Goal: Transaction & Acquisition: Obtain resource

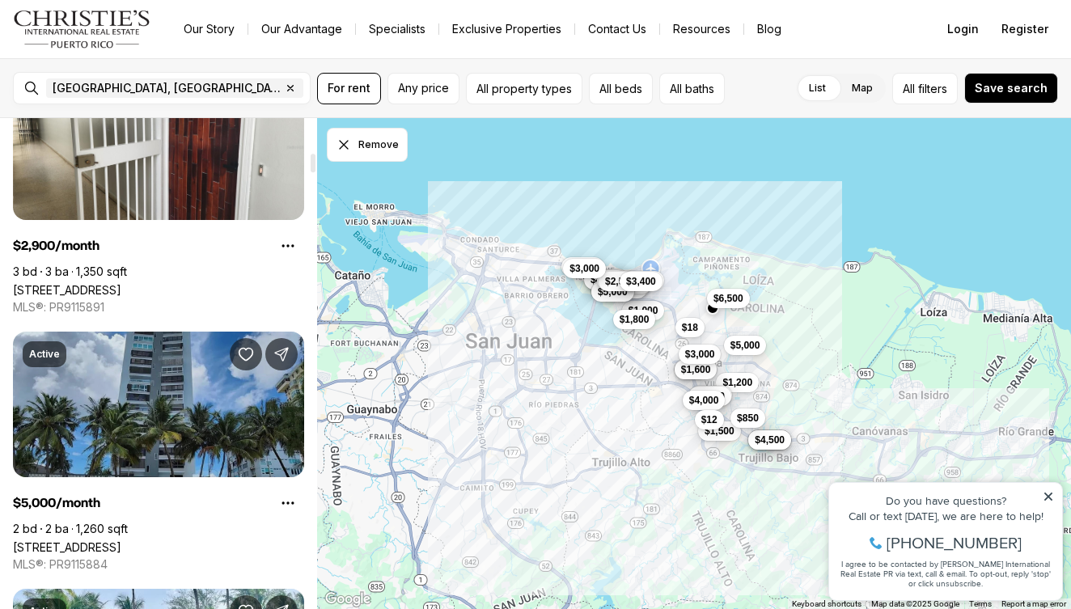
scroll to position [1033, 0]
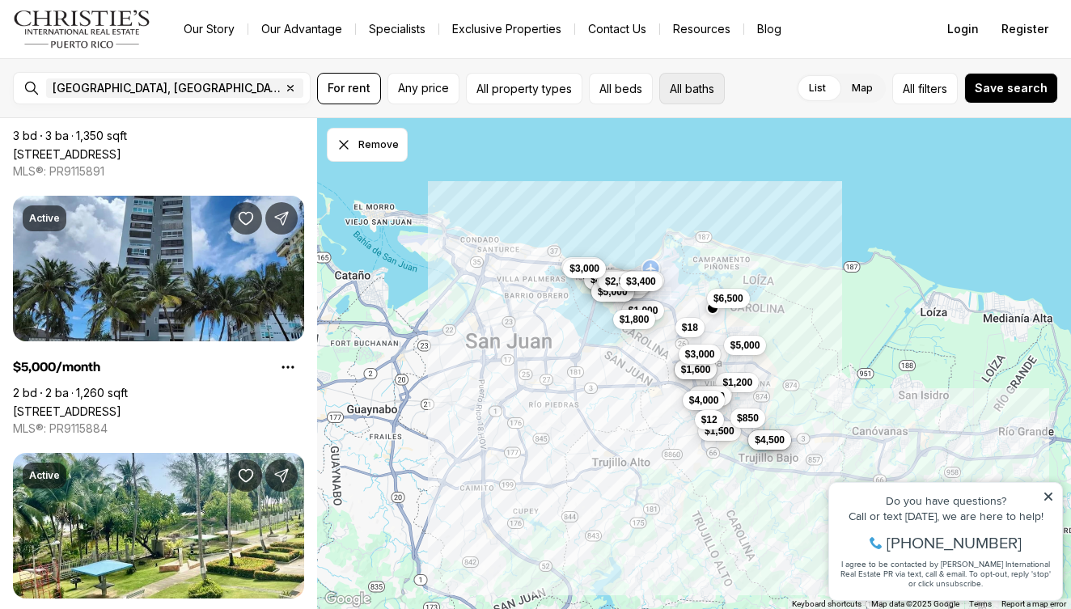
click at [680, 91] on button "All baths" at bounding box center [691, 89] width 65 height 32
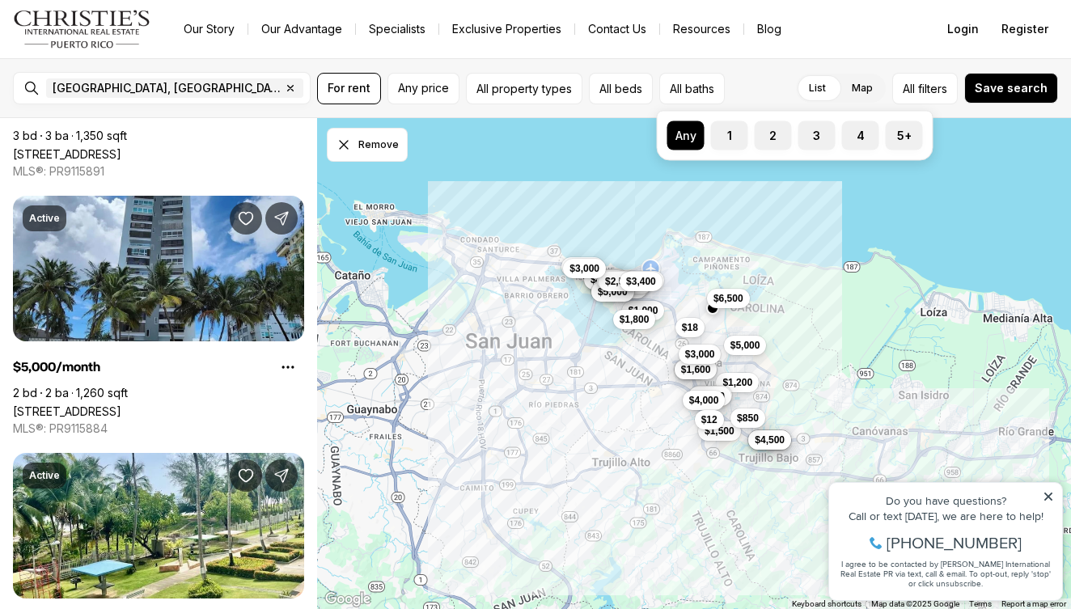
click at [754, 88] on div "List Map List Map All filters Save search" at bounding box center [894, 89] width 327 height 32
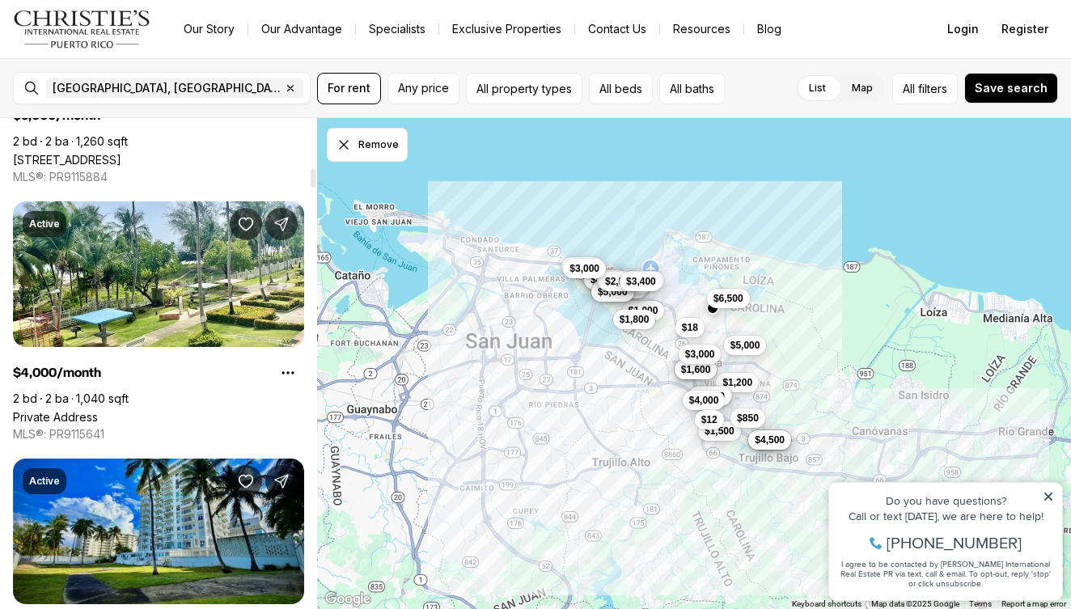
scroll to position [1571, 0]
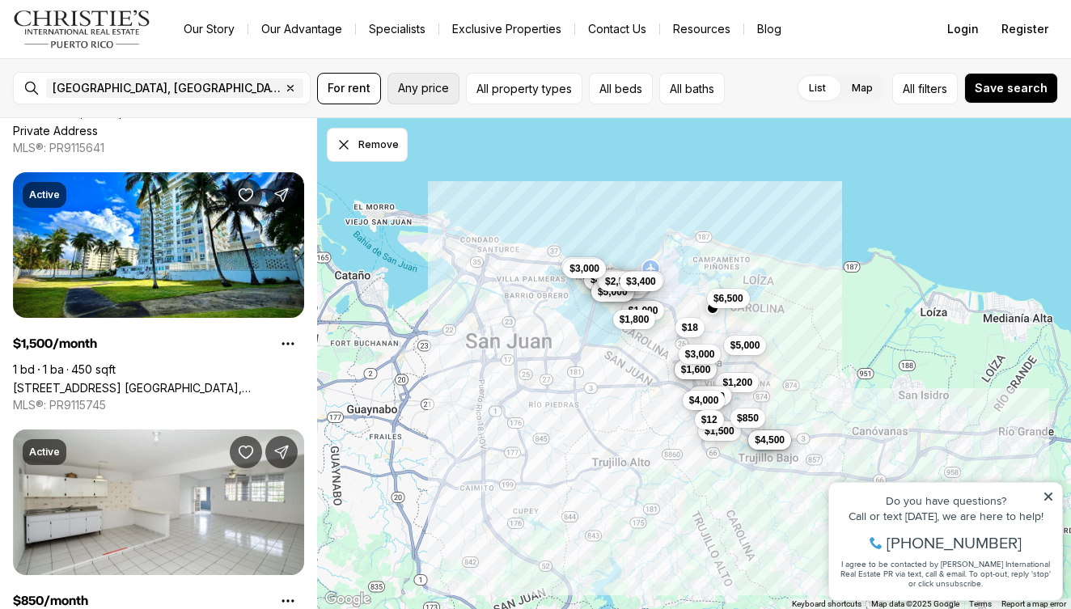
click at [423, 85] on span "Any price" at bounding box center [423, 88] width 51 height 13
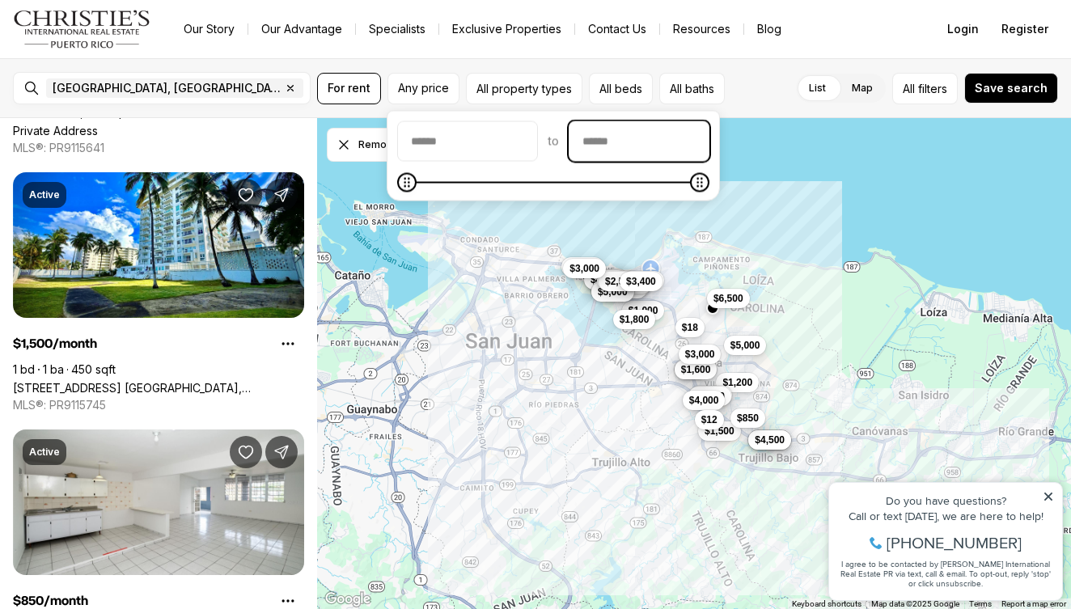
click at [662, 147] on input "priceMax" at bounding box center [638, 141] width 139 height 39
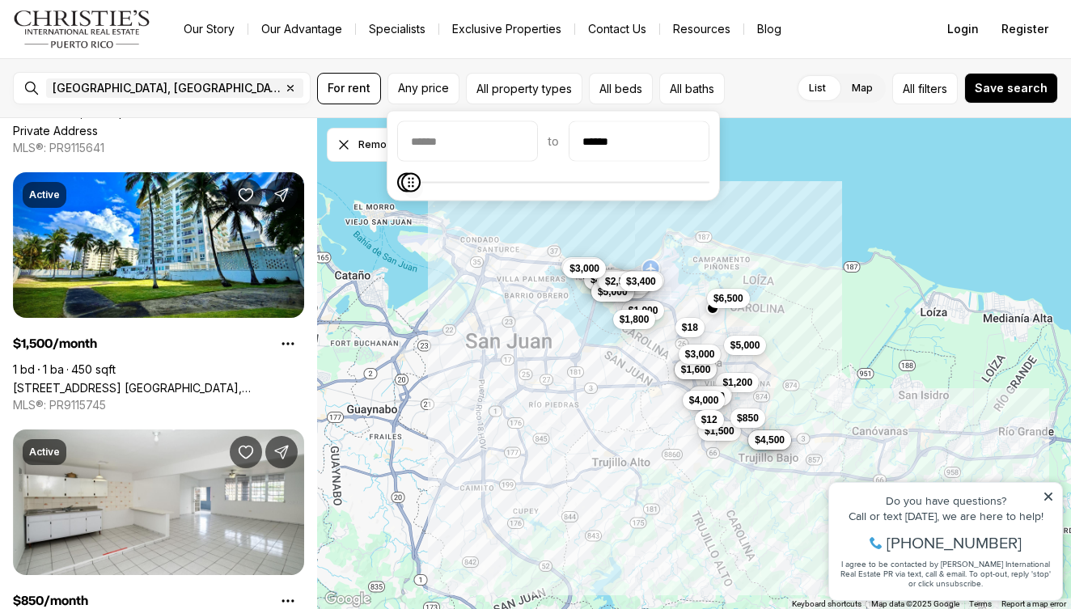
type input "******"
click at [404, 191] on span at bounding box center [412, 182] width 19 height 19
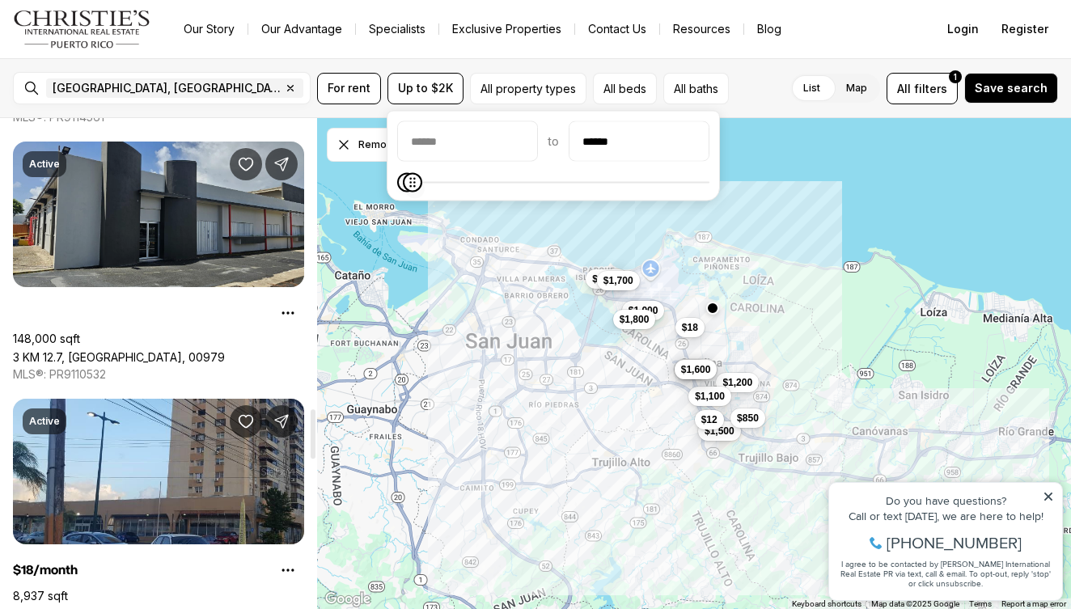
scroll to position [2841, 0]
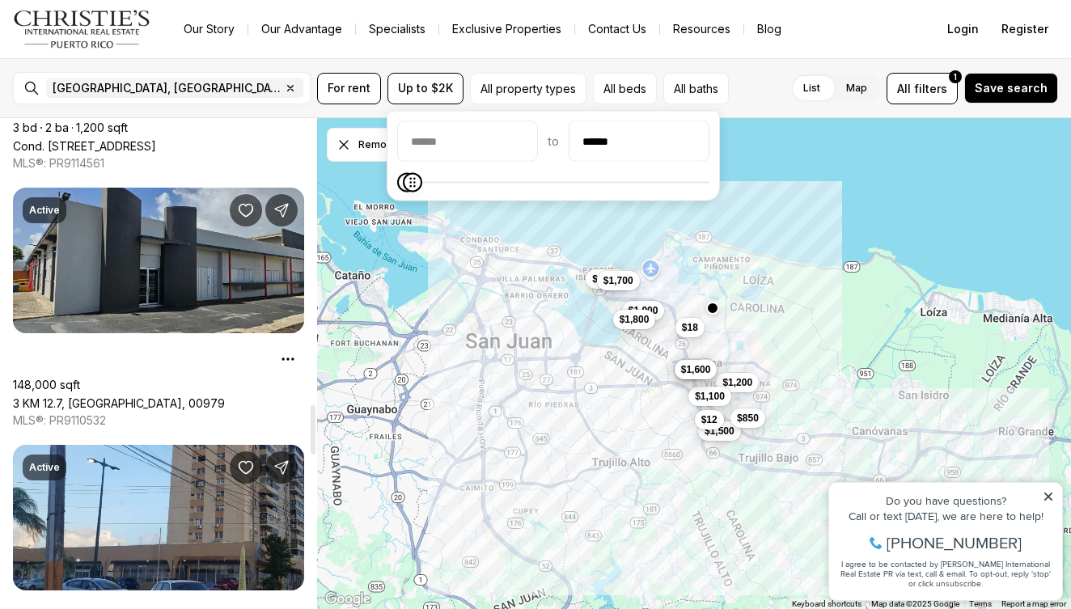
click at [212, 396] on link "3 KM 12.7, [GEOGRAPHIC_DATA], 00979" at bounding box center [119, 403] width 212 height 14
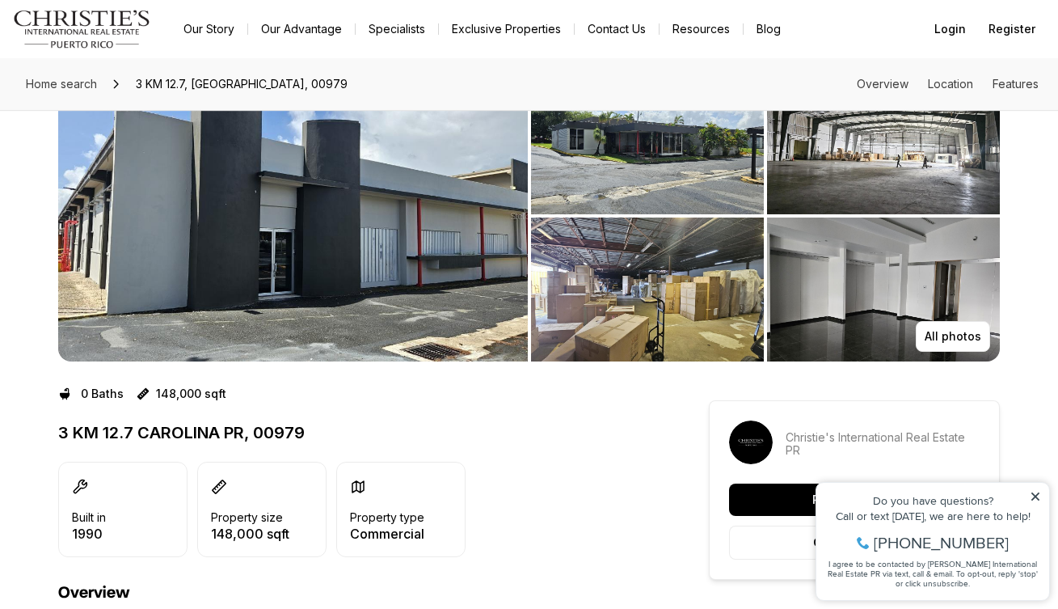
scroll to position [36, 0]
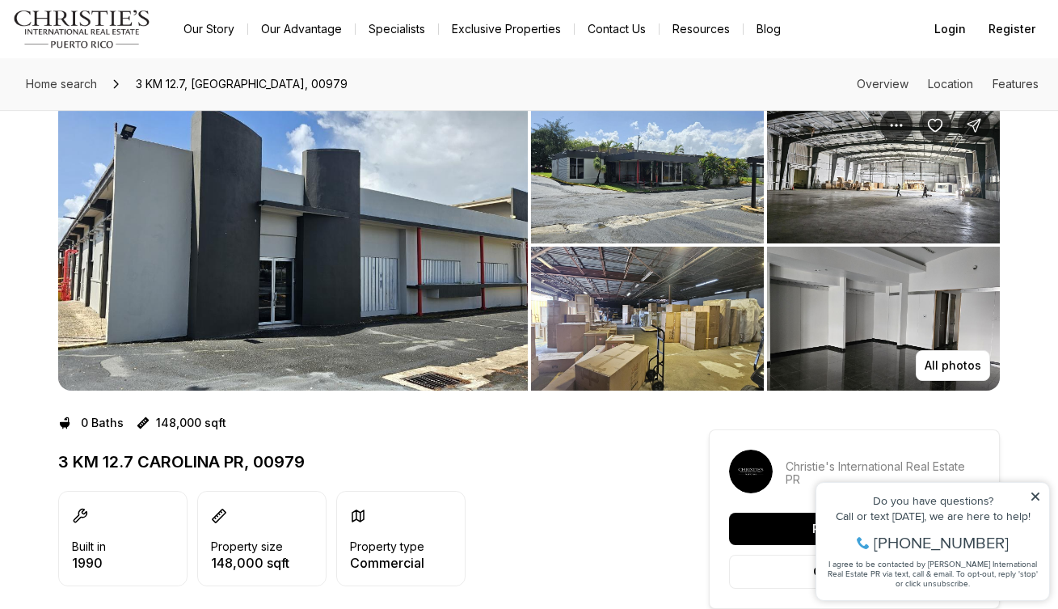
click at [321, 296] on img "View image gallery" at bounding box center [293, 244] width 470 height 291
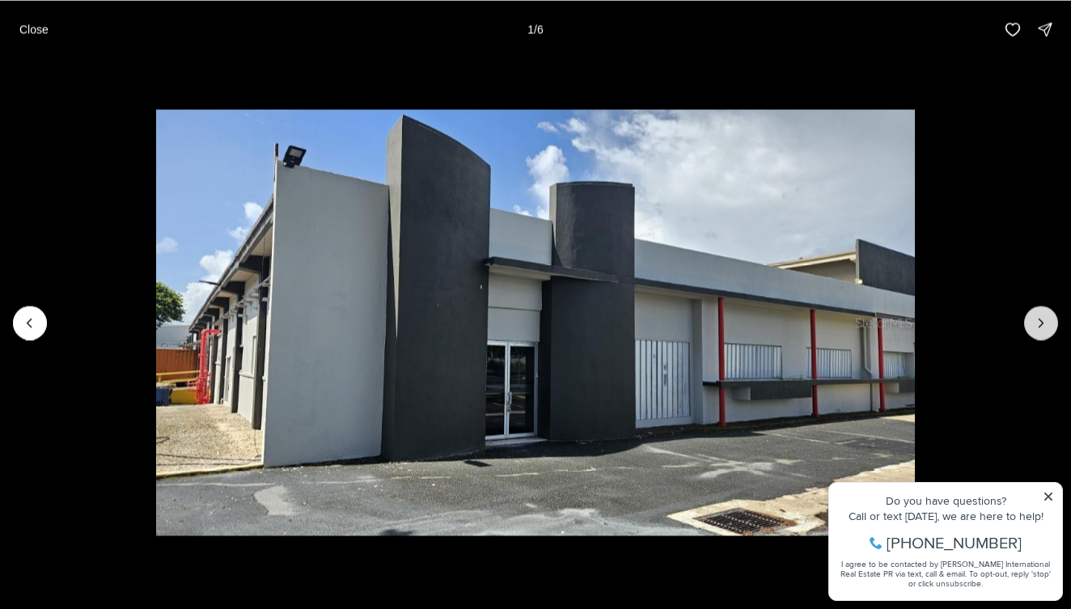
click at [1041, 319] on icon "Next slide" at bounding box center [1041, 323] width 16 height 16
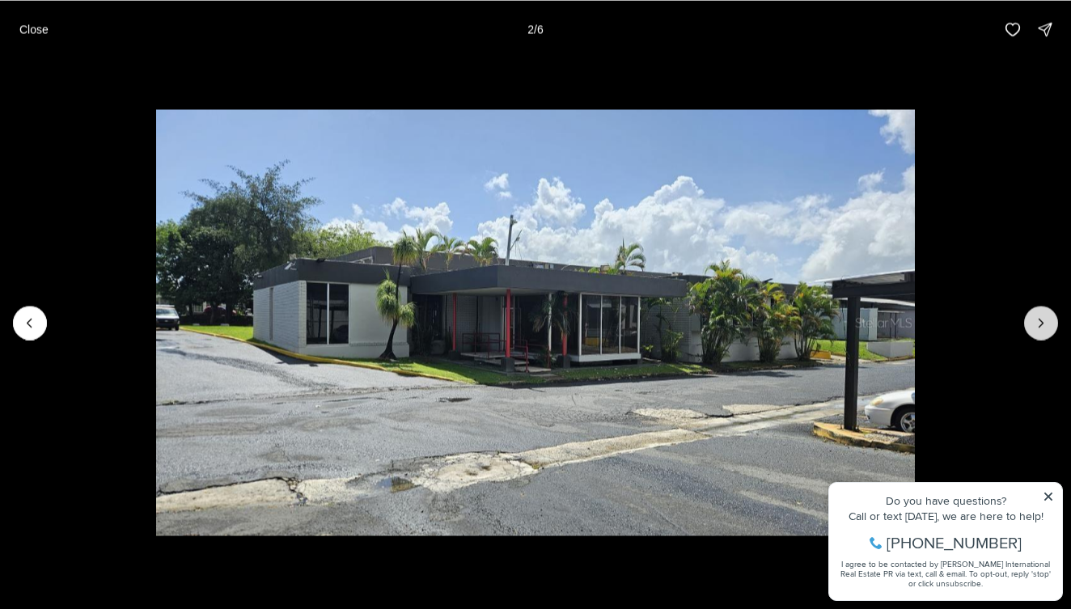
click at [1032, 323] on button "Next slide" at bounding box center [1041, 323] width 34 height 34
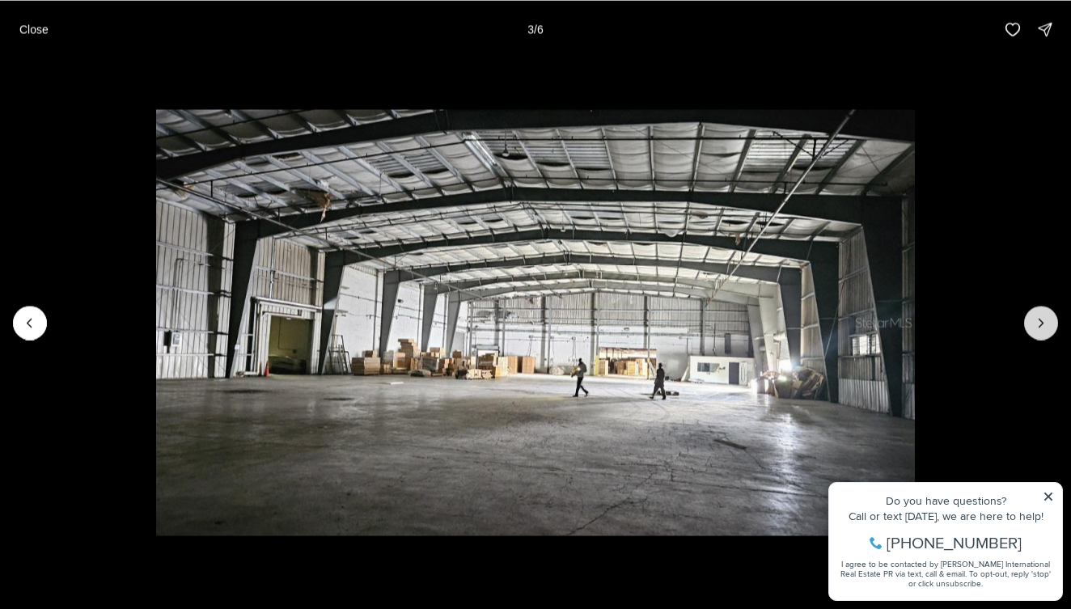
click at [1032, 325] on button "Next slide" at bounding box center [1041, 323] width 34 height 34
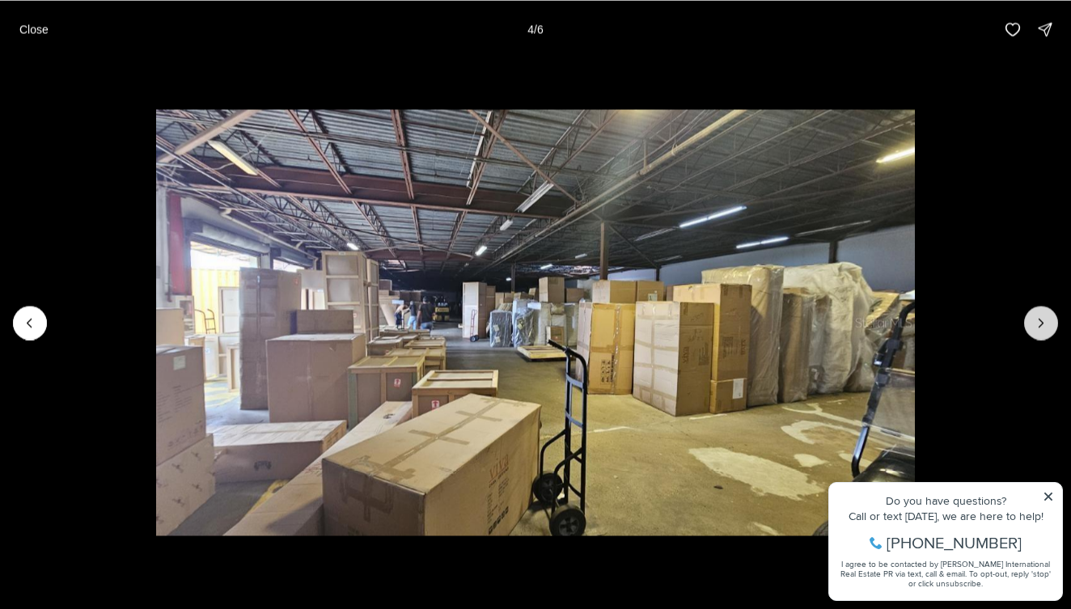
click at [1031, 325] on button "Next slide" at bounding box center [1041, 323] width 34 height 34
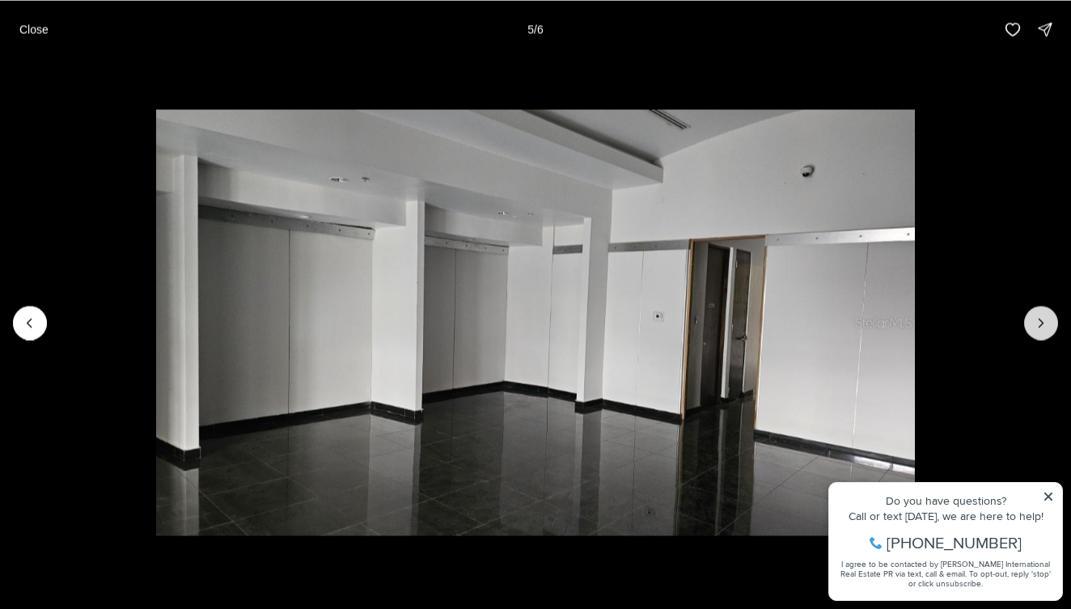
click at [1031, 325] on button "Next slide" at bounding box center [1041, 323] width 34 height 34
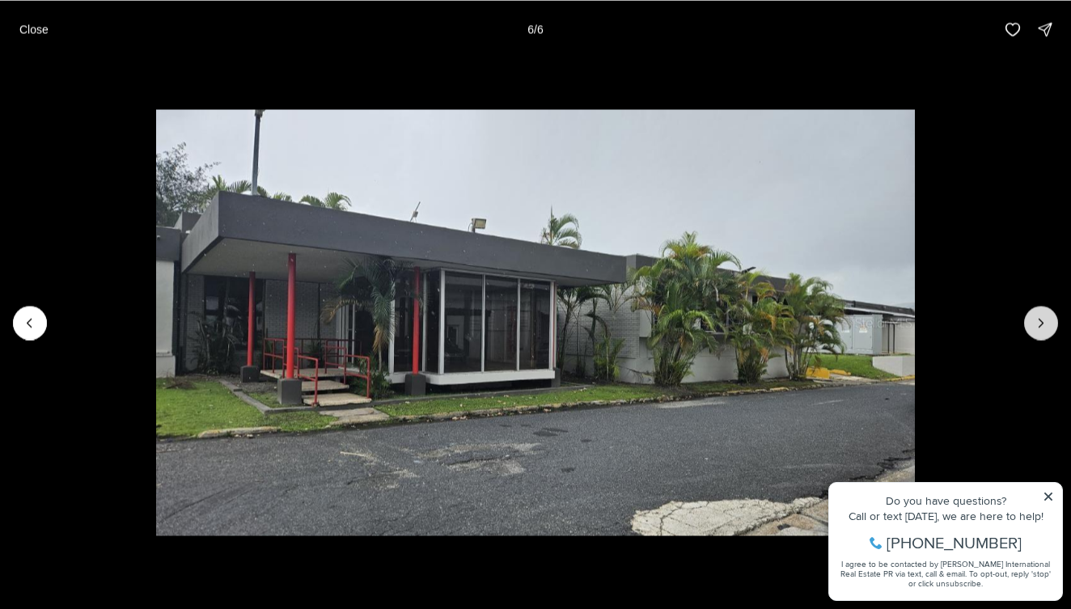
click at [1031, 325] on div at bounding box center [1041, 323] width 34 height 34
click at [1038, 325] on div at bounding box center [1041, 323] width 34 height 34
click at [41, 324] on button "Previous slide" at bounding box center [30, 323] width 34 height 34
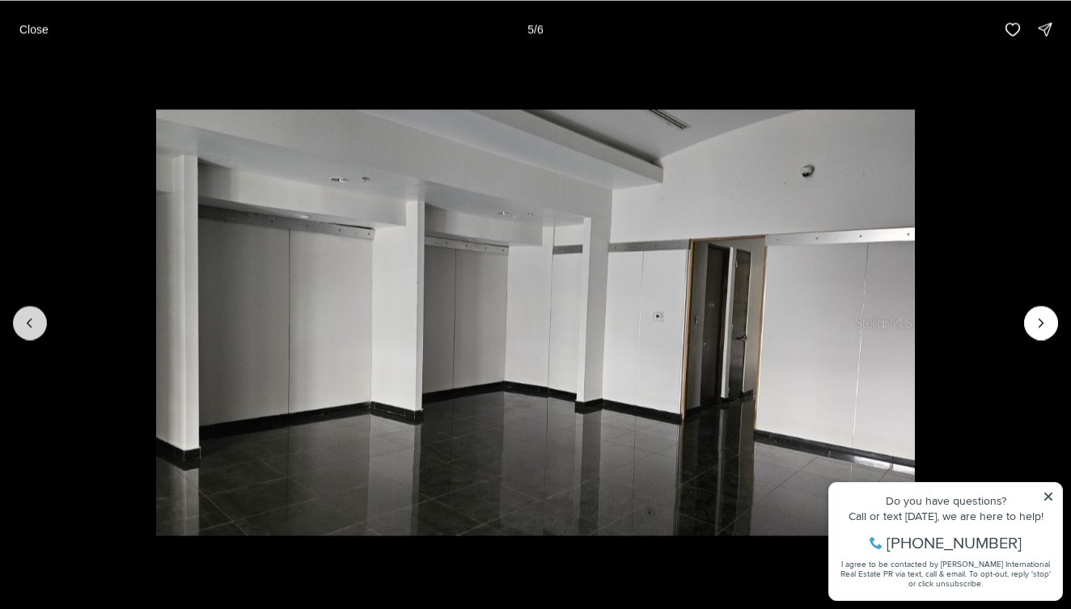
click at [44, 324] on button "Previous slide" at bounding box center [30, 323] width 34 height 34
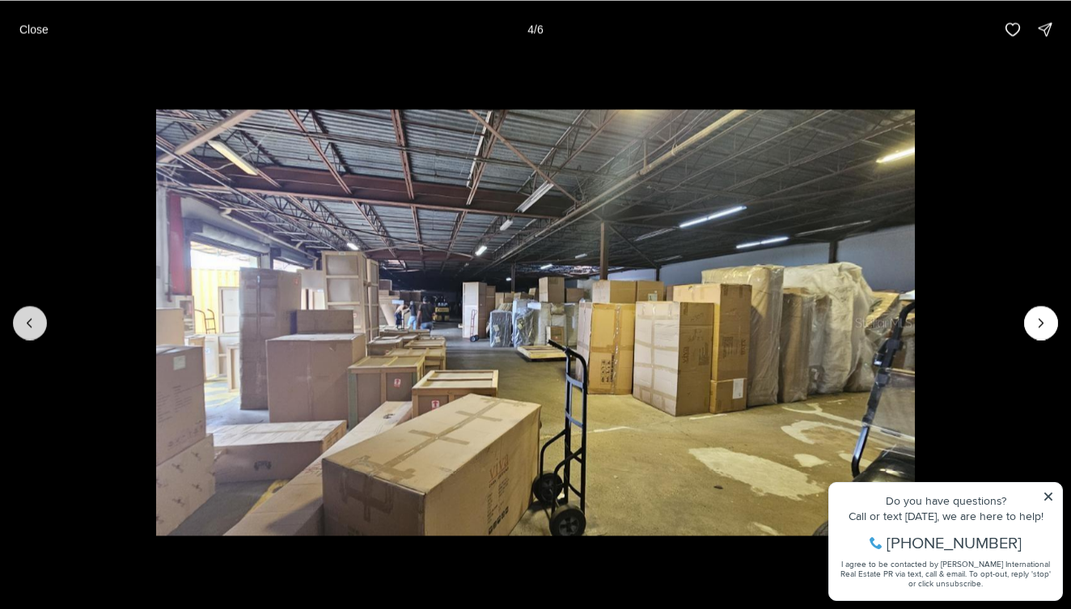
click at [46, 323] on button "Previous slide" at bounding box center [30, 323] width 34 height 34
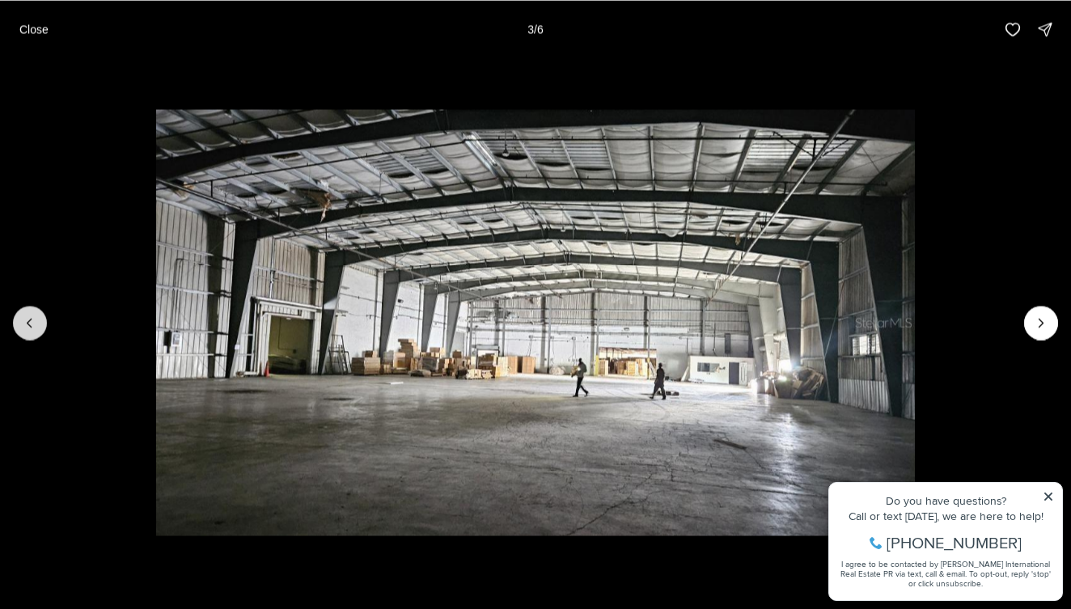
click at [46, 323] on button "Previous slide" at bounding box center [30, 323] width 34 height 34
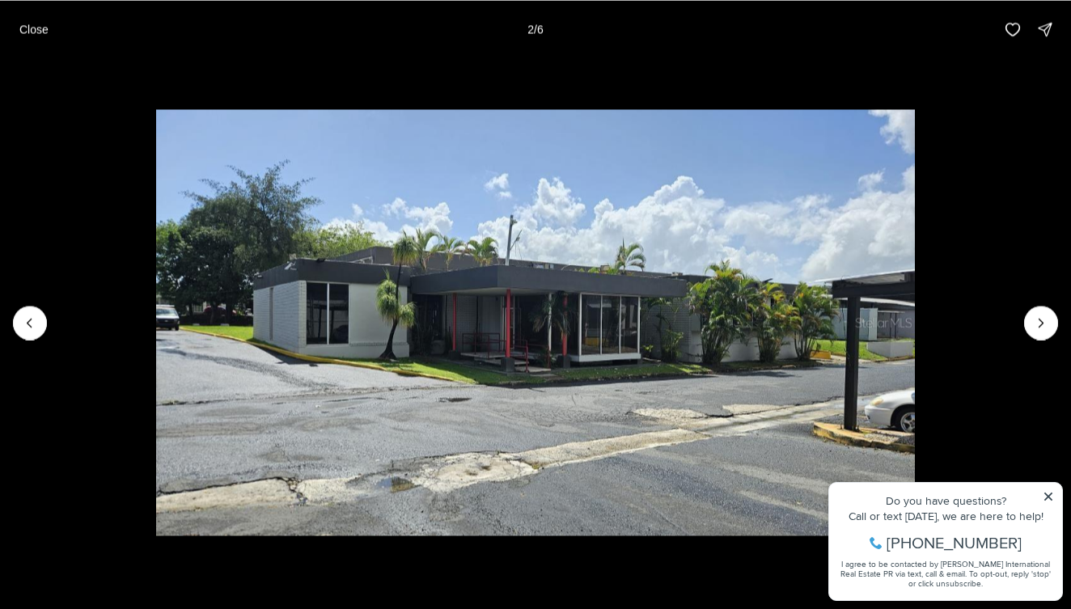
click at [48, 322] on li "2 of 6" at bounding box center [535, 322] width 1071 height 528
click at [47, 27] on p "Close" at bounding box center [33, 29] width 29 height 13
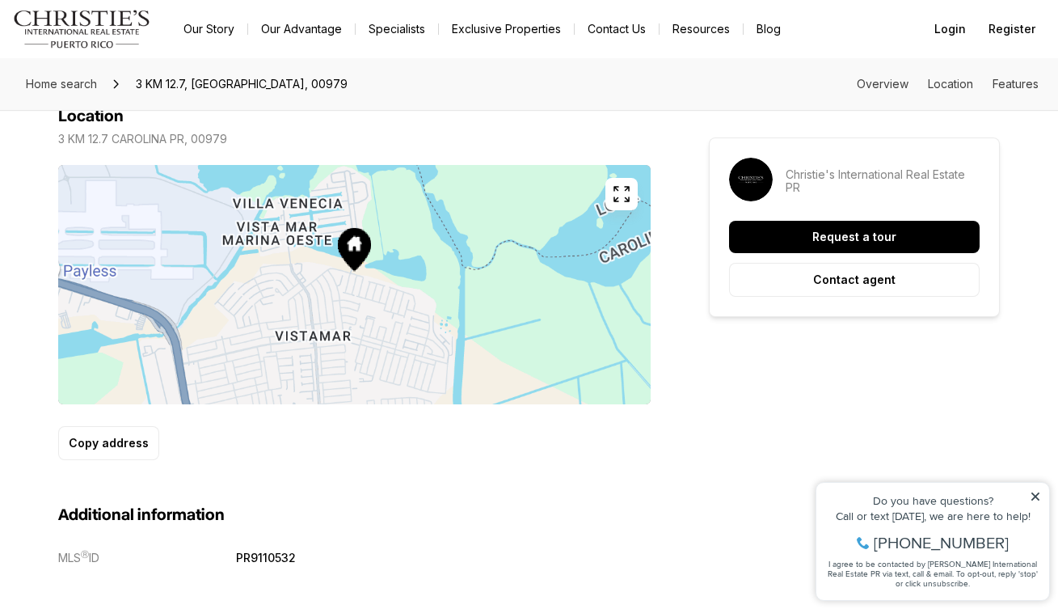
scroll to position [633, 0]
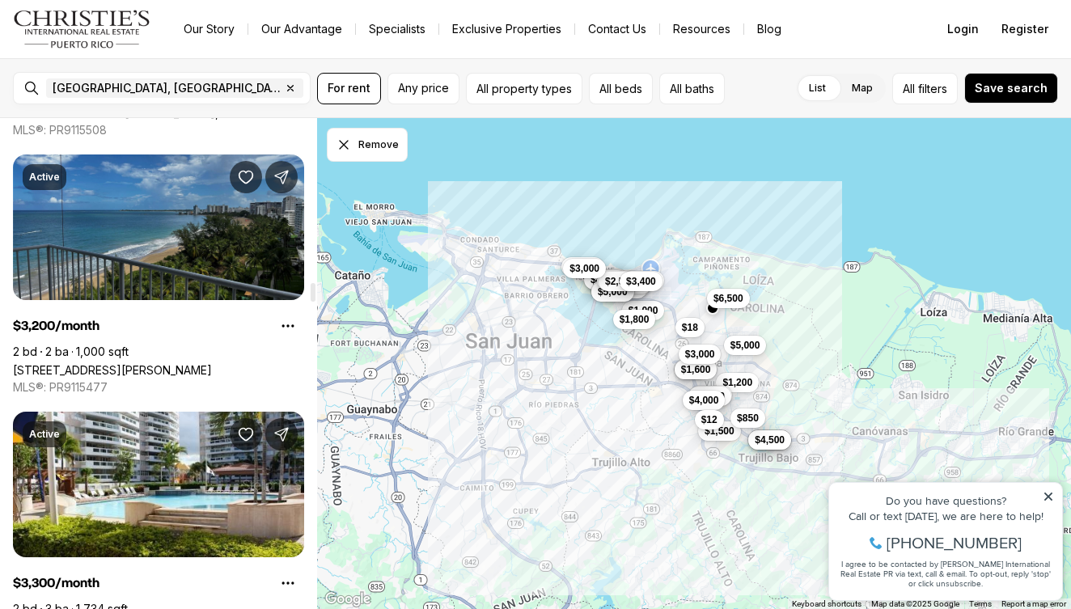
scroll to position [4296, 0]
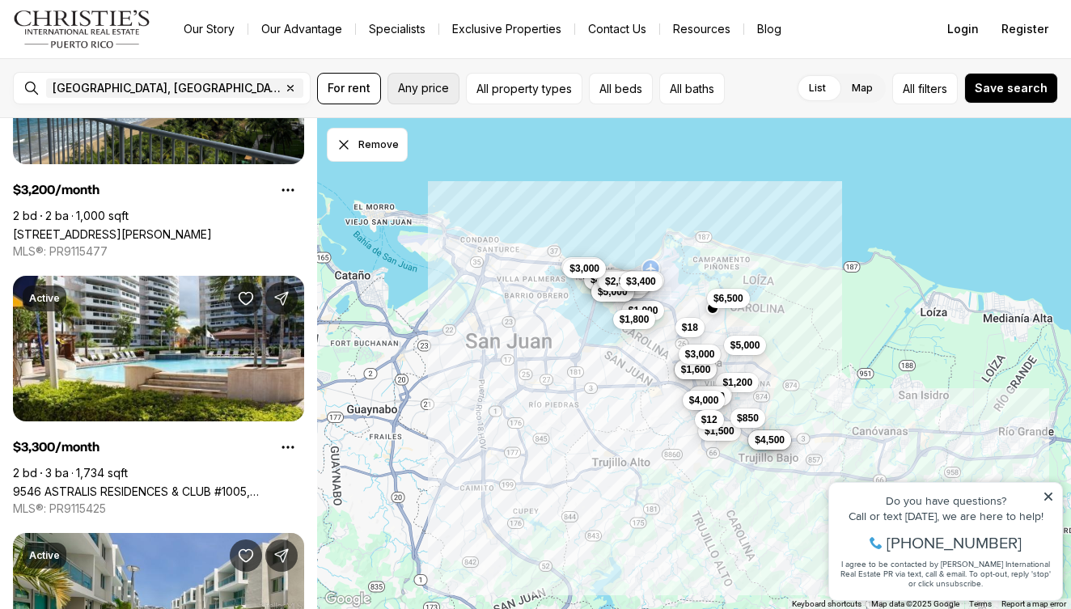
click at [420, 88] on span "Any price" at bounding box center [423, 88] width 51 height 13
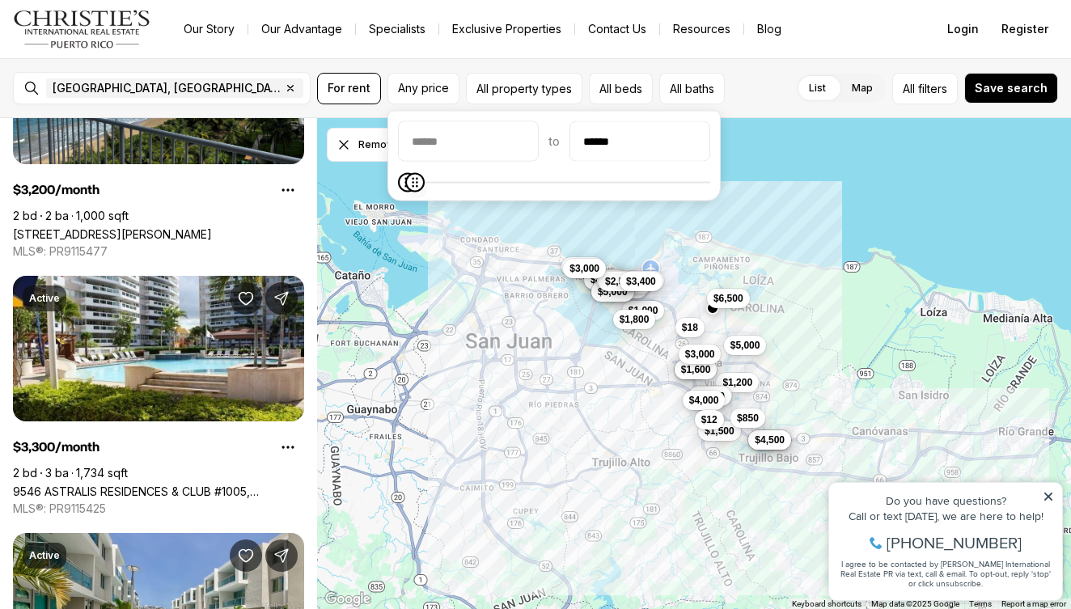
type input "******"
click at [408, 192] on span at bounding box center [415, 182] width 19 height 19
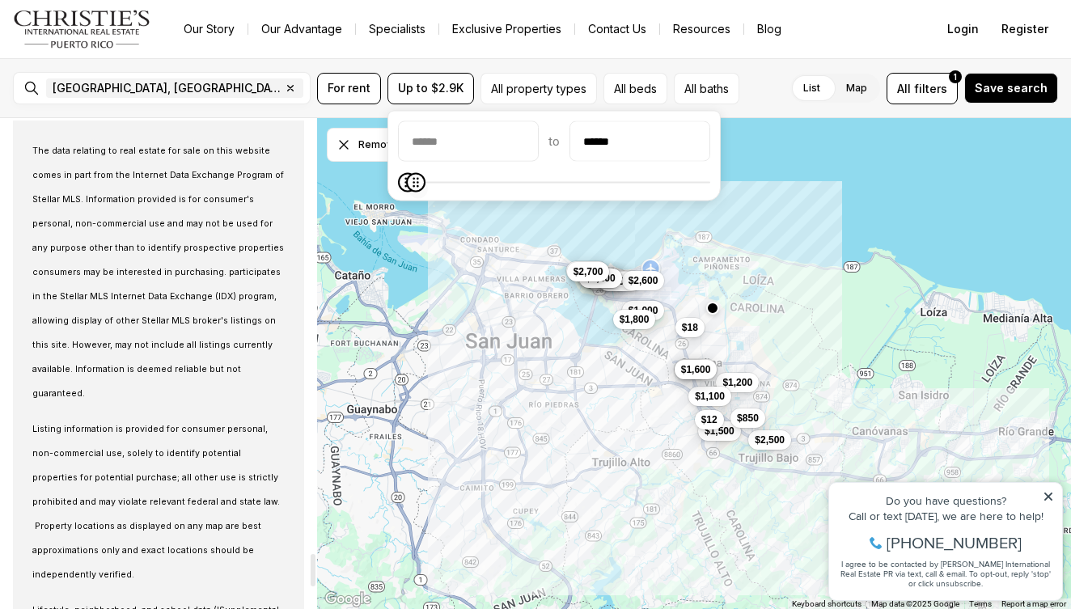
scroll to position [6105, 0]
